Goal: Task Accomplishment & Management: Manage account settings

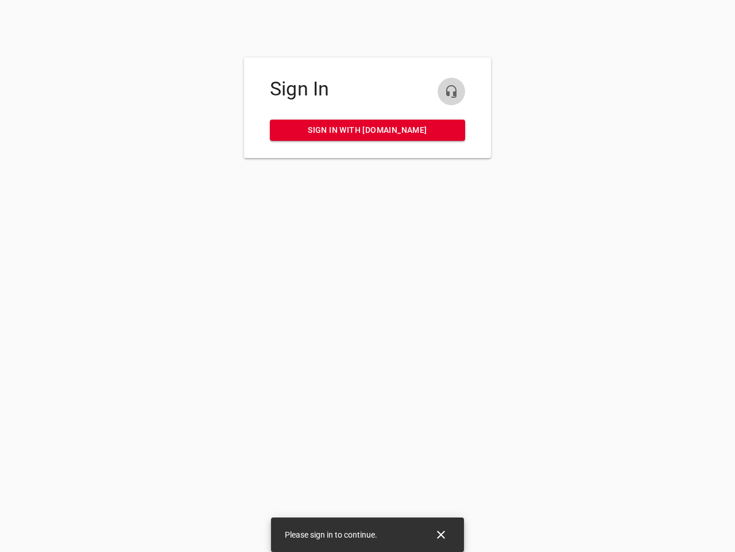
click at [452, 91] on icon "button" at bounding box center [452, 91] width 14 height 14
click at [441, 534] on icon "Close" at bounding box center [441, 534] width 8 height 8
click at [452, 91] on icon "button" at bounding box center [452, 91] width 14 height 14
click at [441, 534] on icon "Close" at bounding box center [441, 534] width 8 height 8
